Goal: Check status: Check status

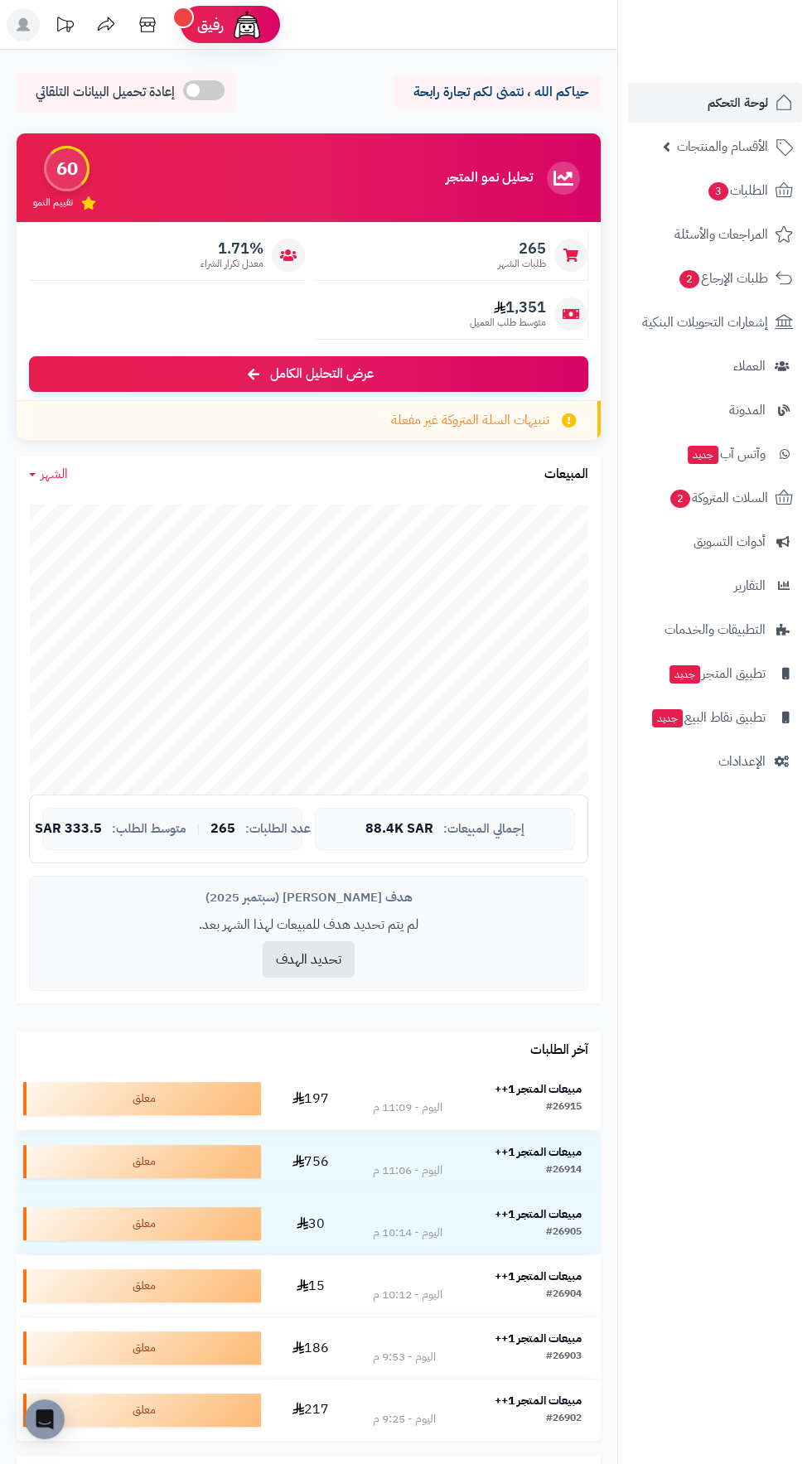
click at [542, 1127] on td "مبيعات المتجر 1++ #26915 اليوم - 11:09 م" at bounding box center [477, 1099] width 247 height 62
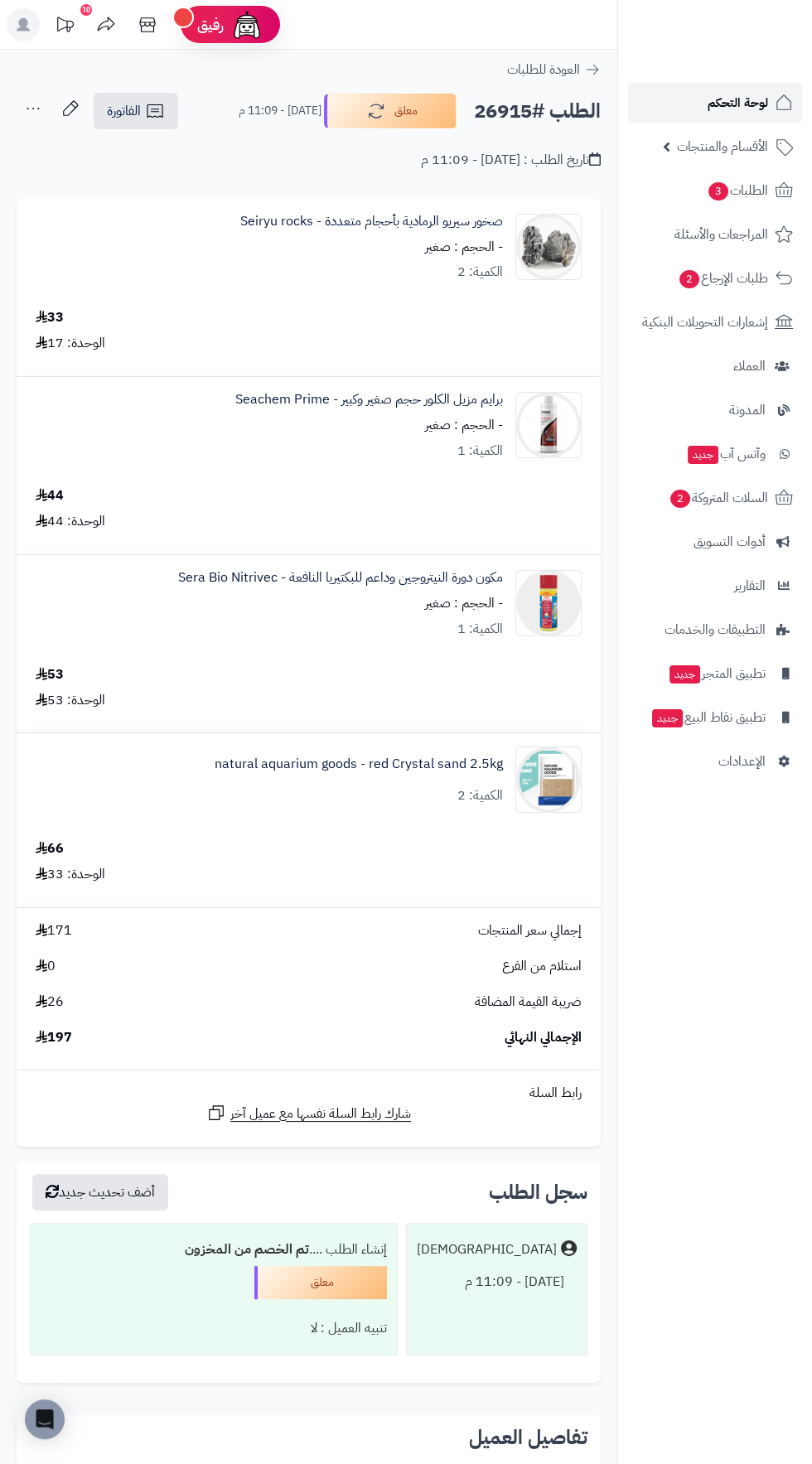
click at [747, 99] on span "لوحة التحكم" at bounding box center [738, 103] width 61 height 24
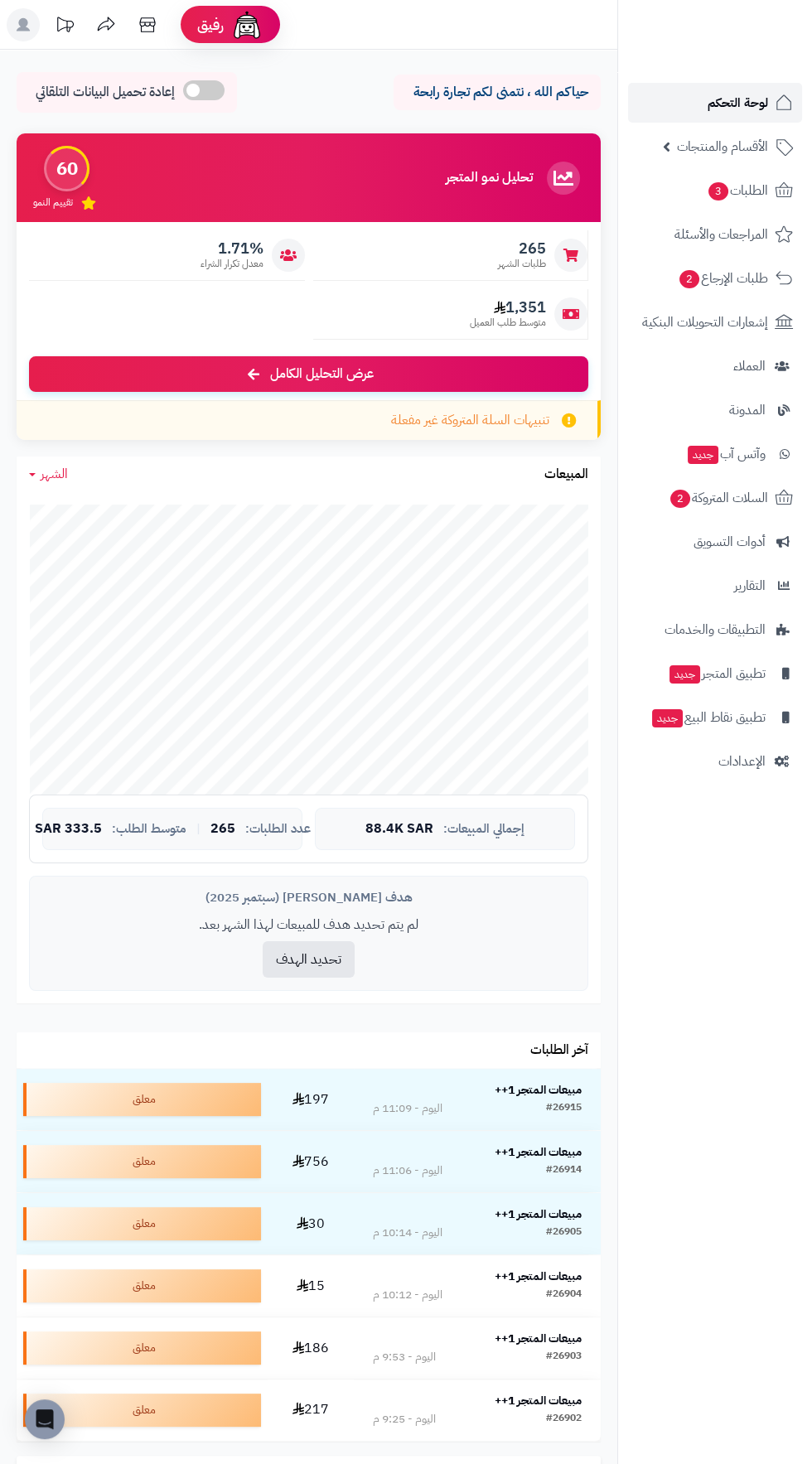
click at [748, 103] on span "لوحة التحكم" at bounding box center [738, 103] width 61 height 24
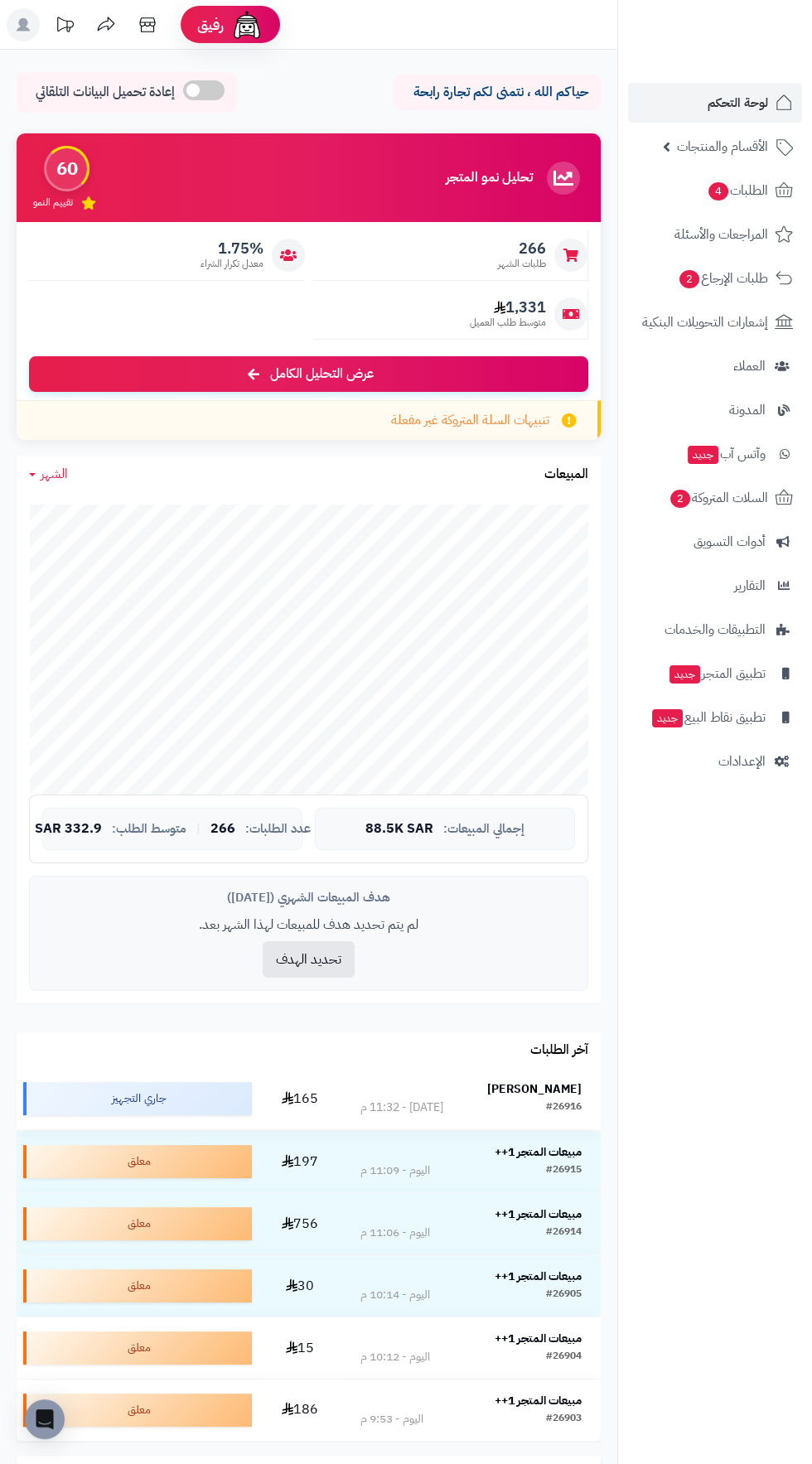
click at [545, 1089] on strong "[PERSON_NAME]" at bounding box center [535, 1089] width 94 height 18
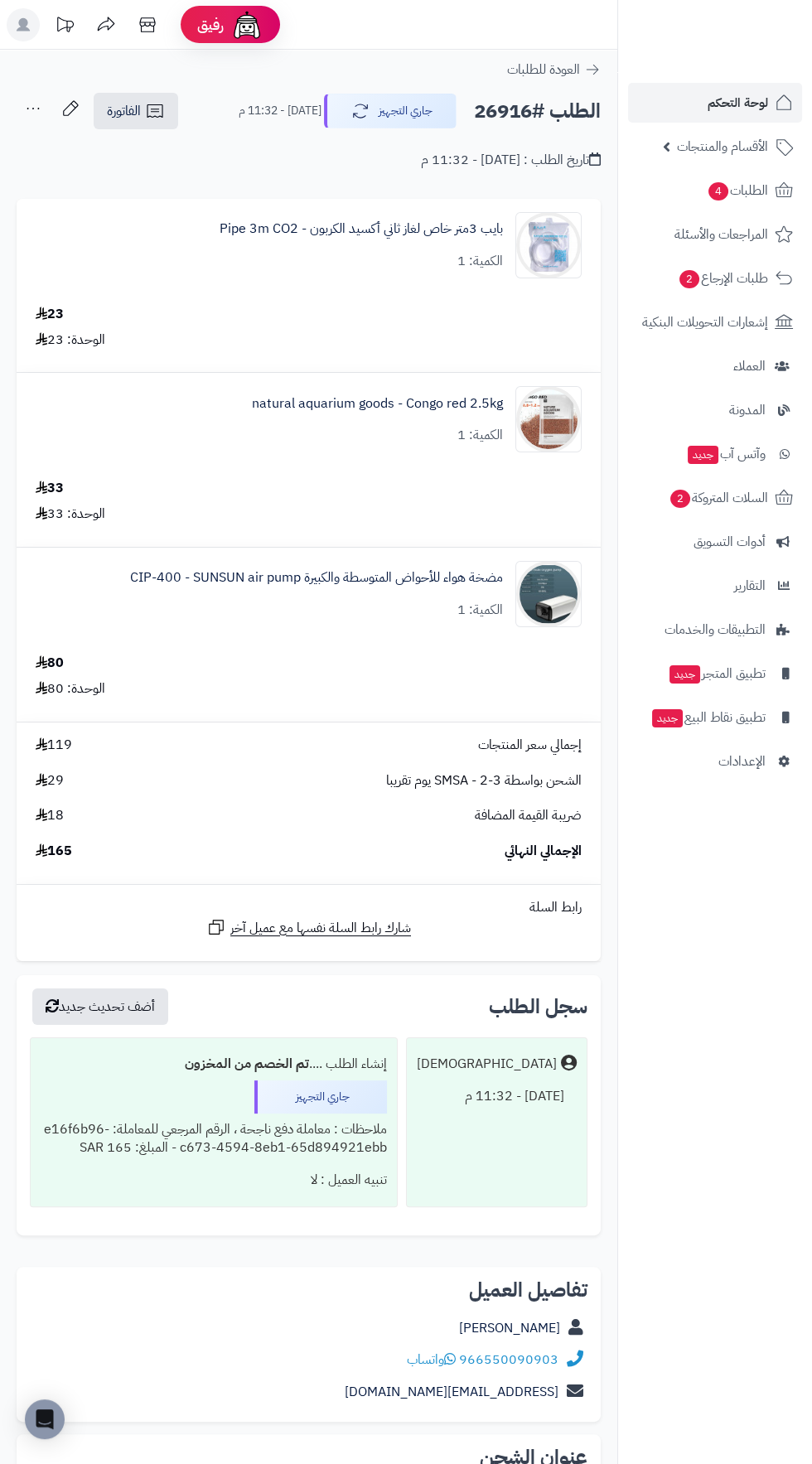
click at [729, 99] on span "لوحة التحكم" at bounding box center [738, 103] width 61 height 24
